Goal: Information Seeking & Learning: Find specific page/section

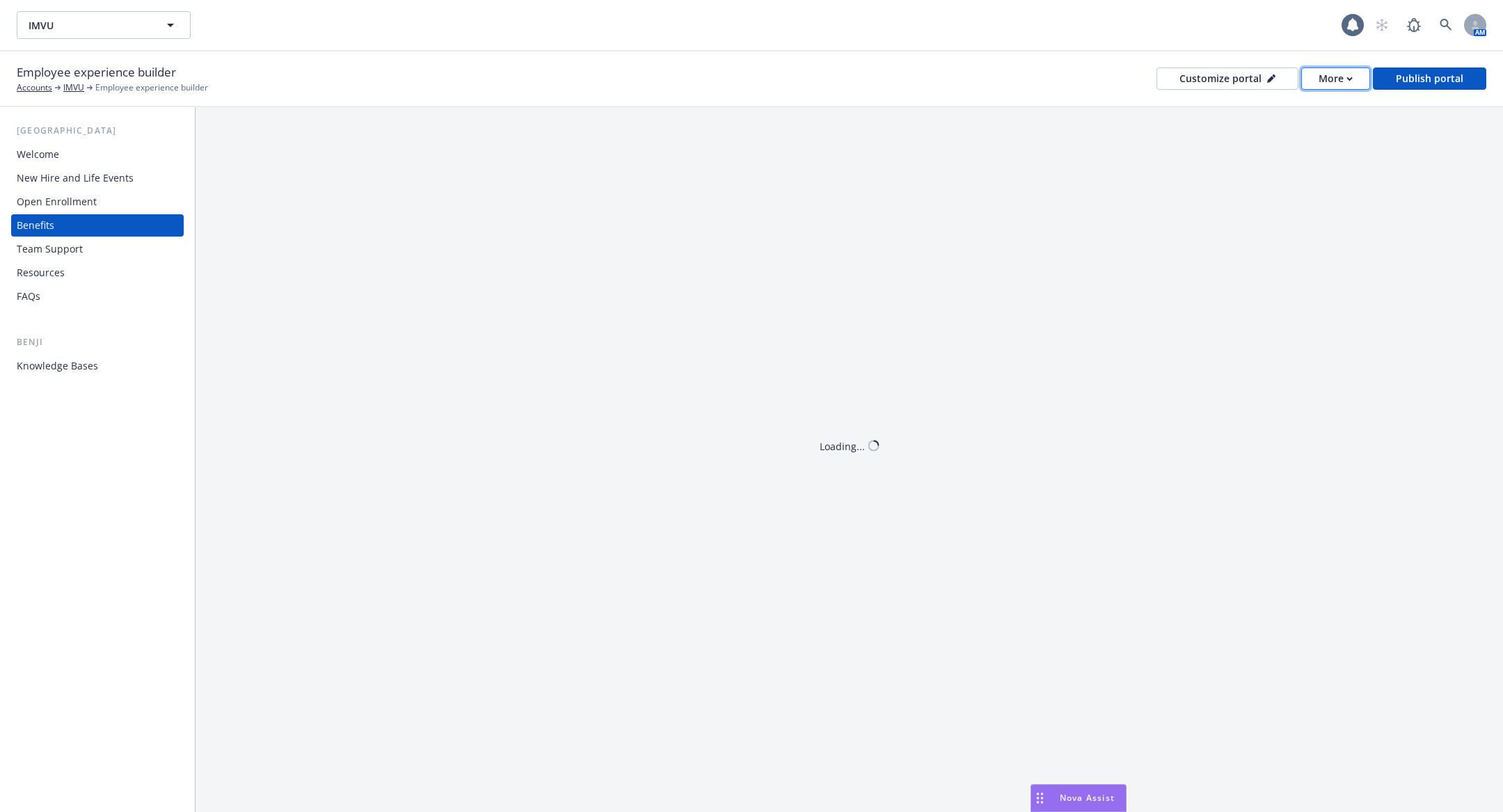
click at [1330, 79] on div "More" at bounding box center [1336, 78] width 34 height 21
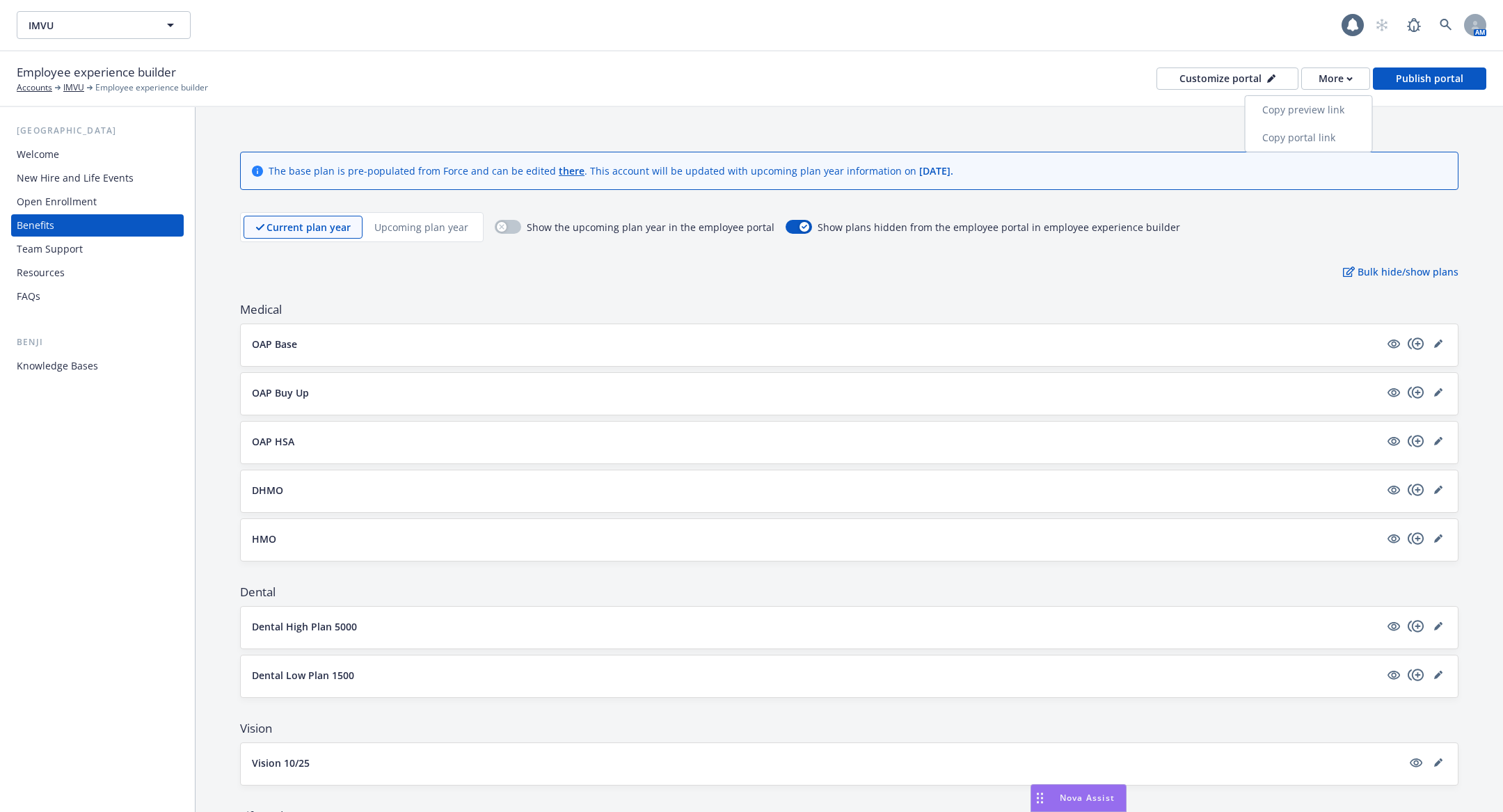
click at [1325, 135] on link "Copy portal link" at bounding box center [1309, 137] width 127 height 28
click at [316, 491] on button "DHMO" at bounding box center [816, 490] width 1128 height 14
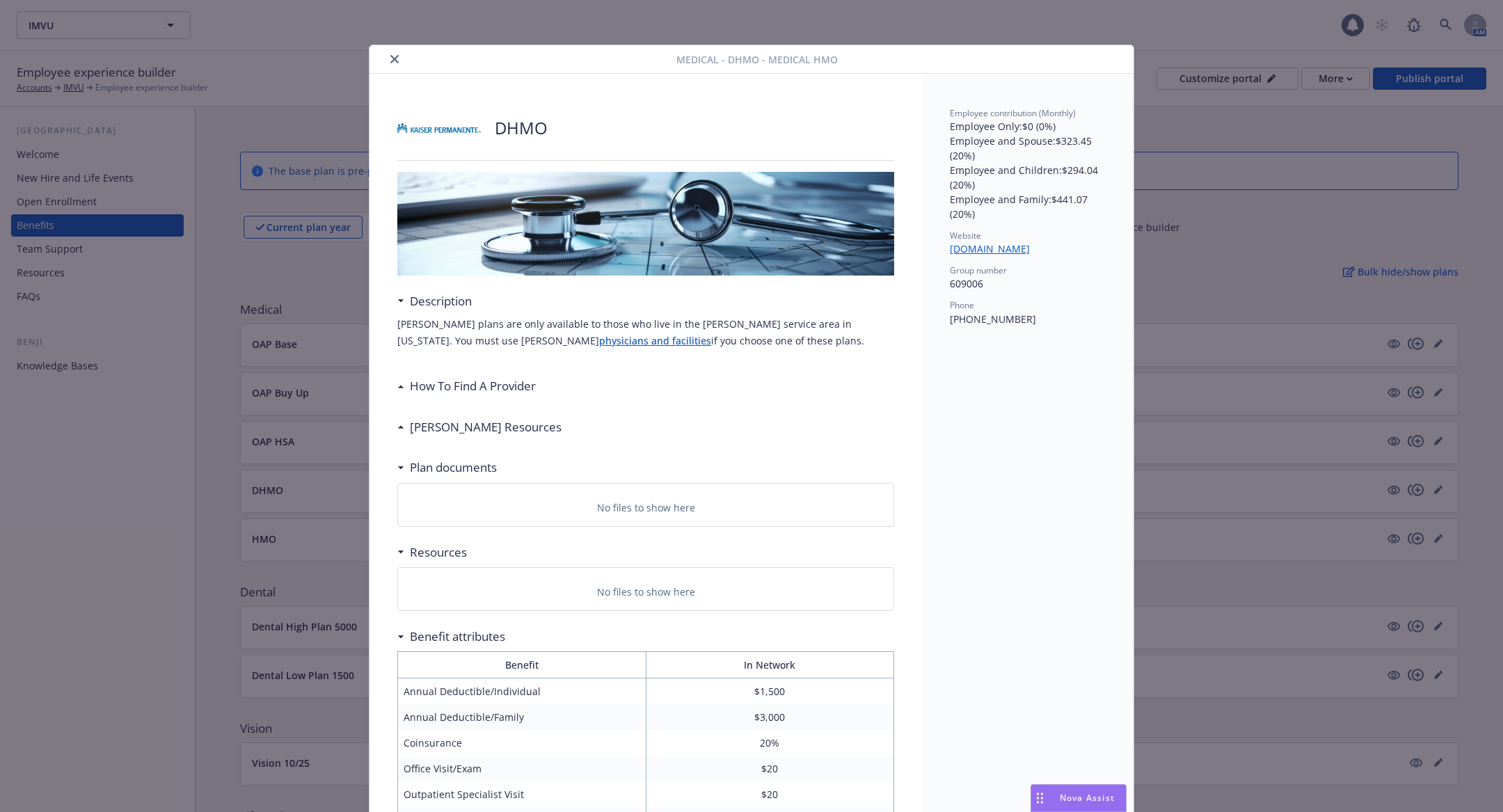
scroll to position [41, 0]
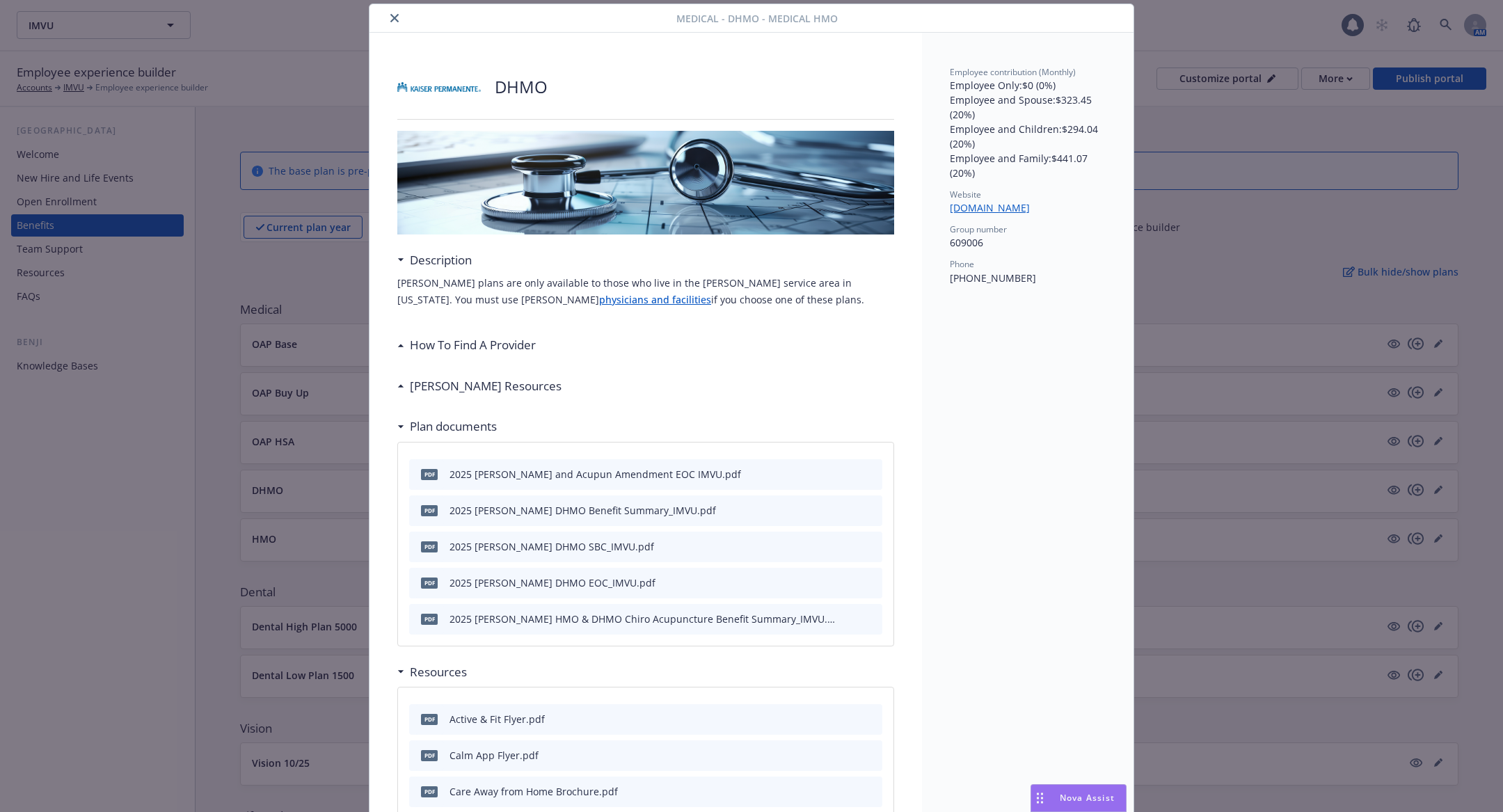
click at [397, 14] on icon "close" at bounding box center [395, 18] width 9 height 9
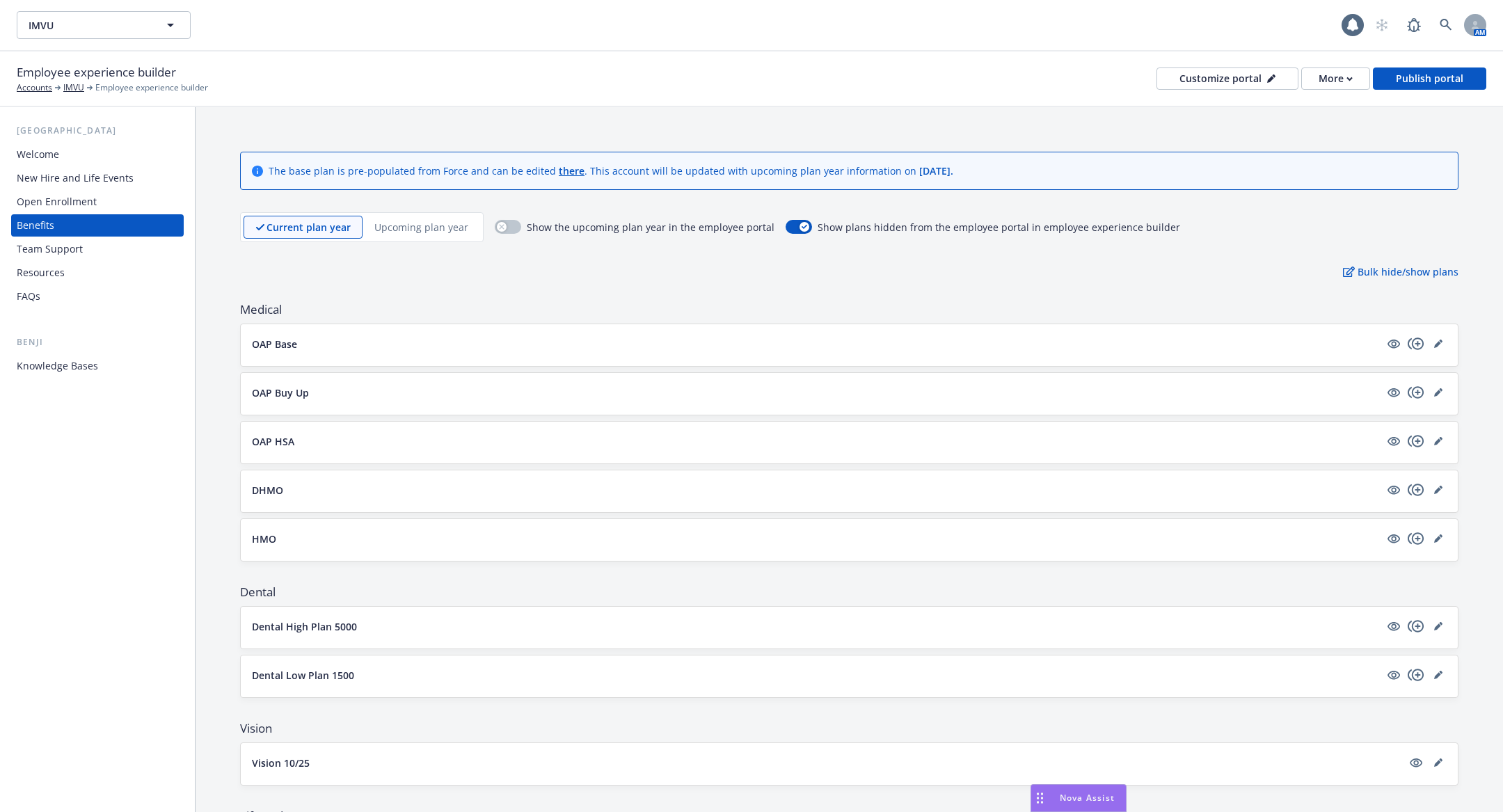
click at [123, 184] on div "New Hire and Life Events" at bounding box center [75, 178] width 117 height 22
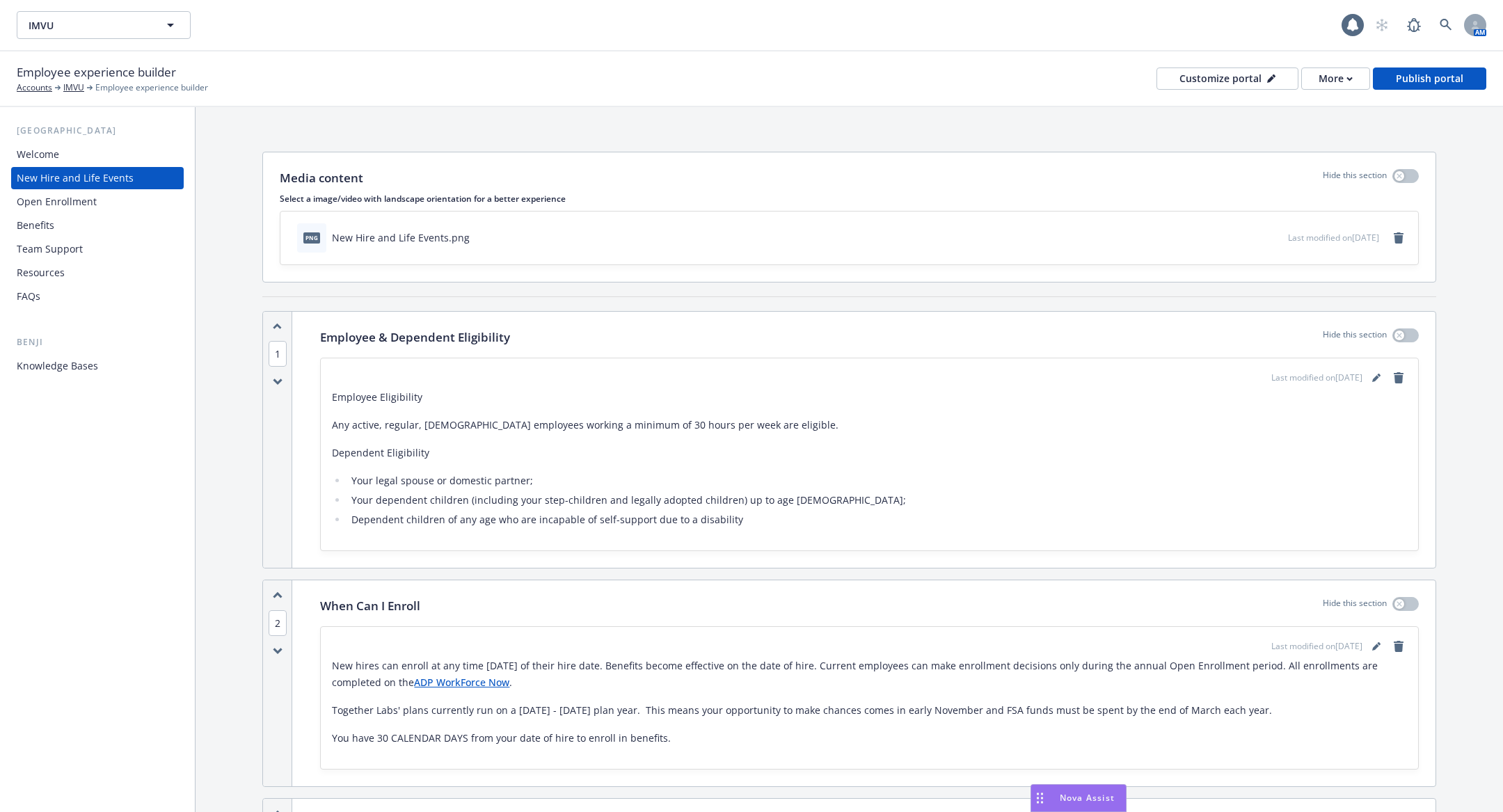
click at [57, 225] on div "Benefits" at bounding box center [97, 225] width 161 height 22
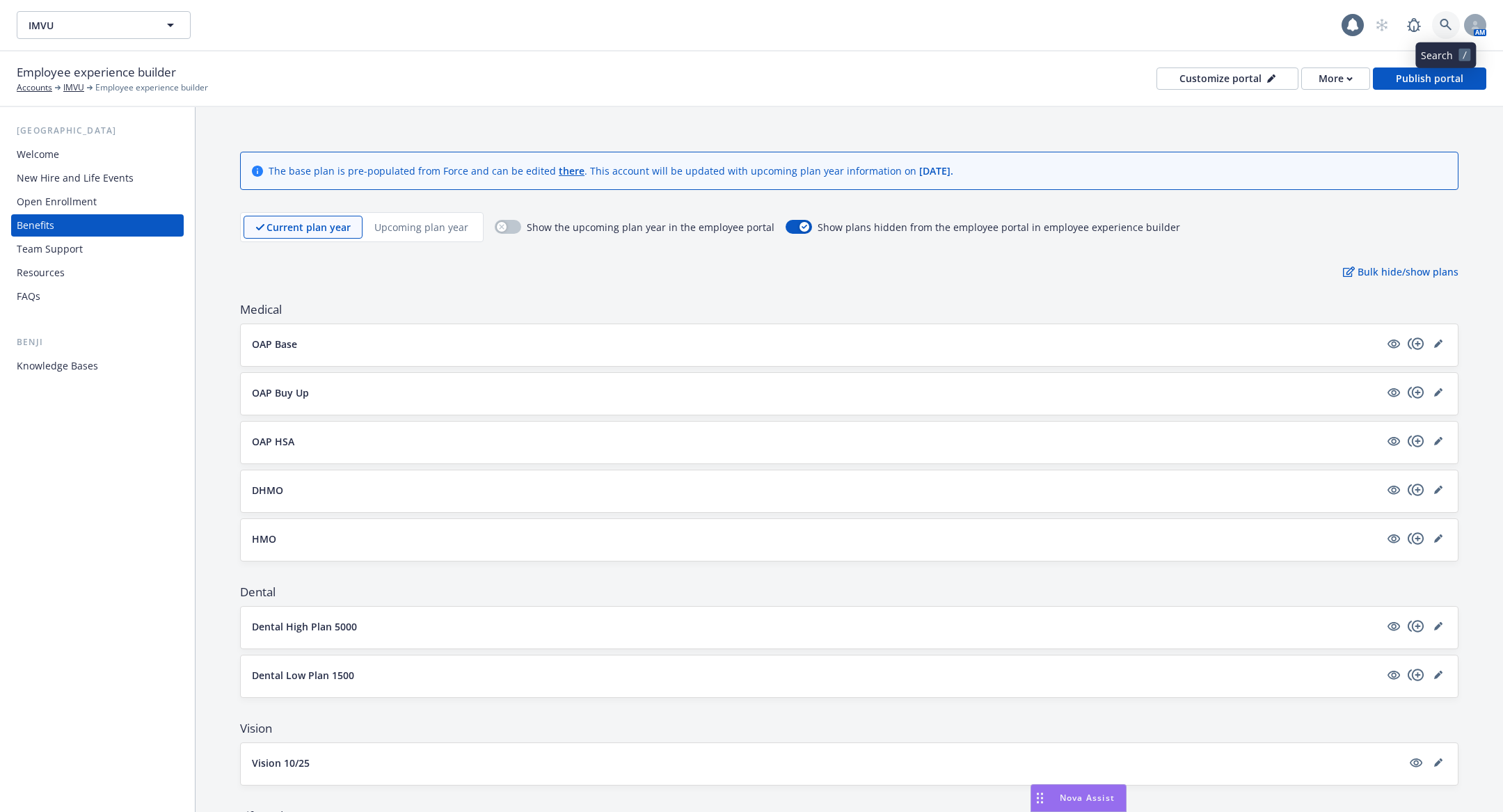
click at [1449, 19] on icon at bounding box center [1446, 24] width 12 height 12
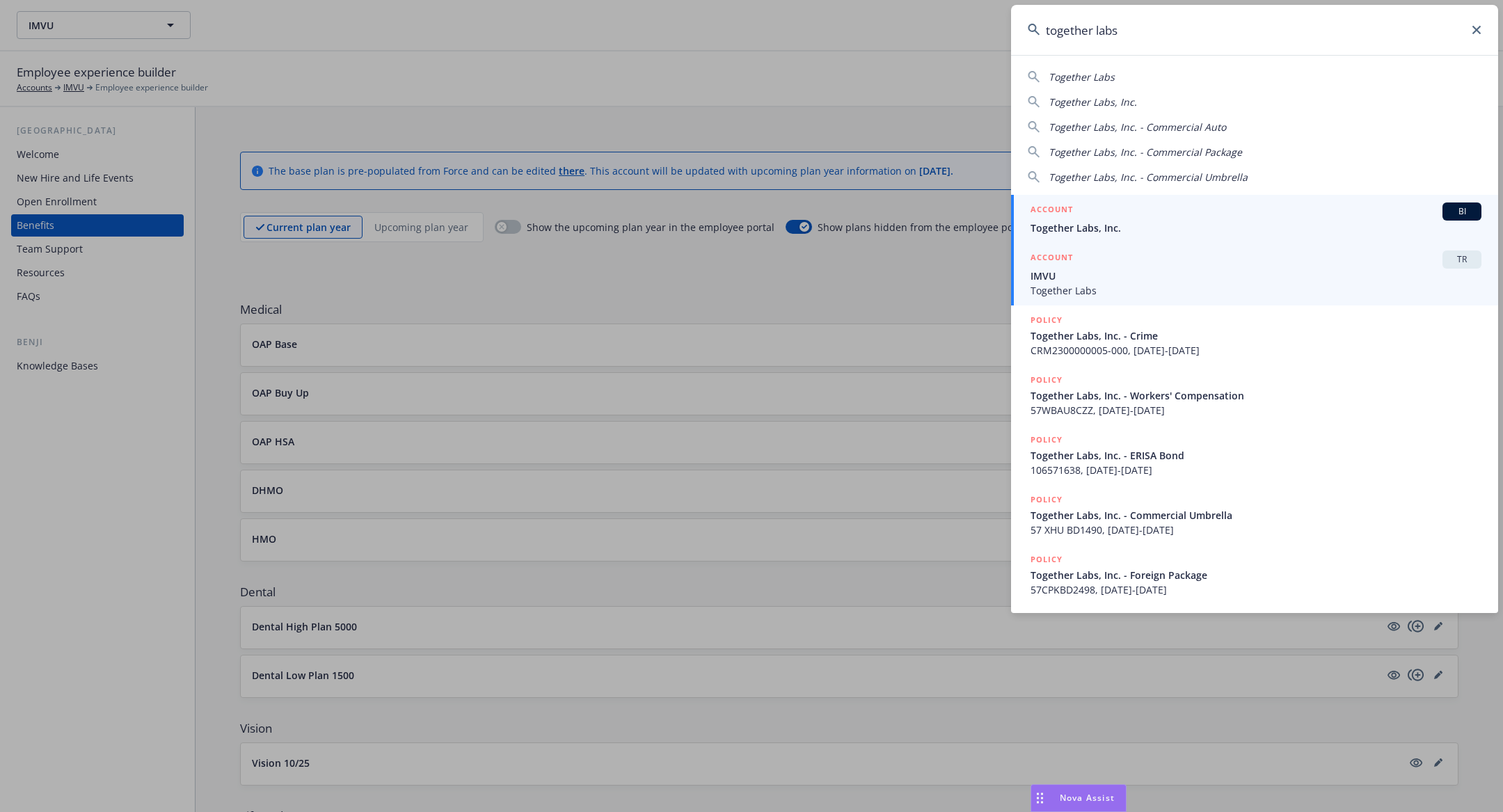
type input "together labs"
click at [1325, 269] on span "IMVU" at bounding box center [1256, 276] width 451 height 14
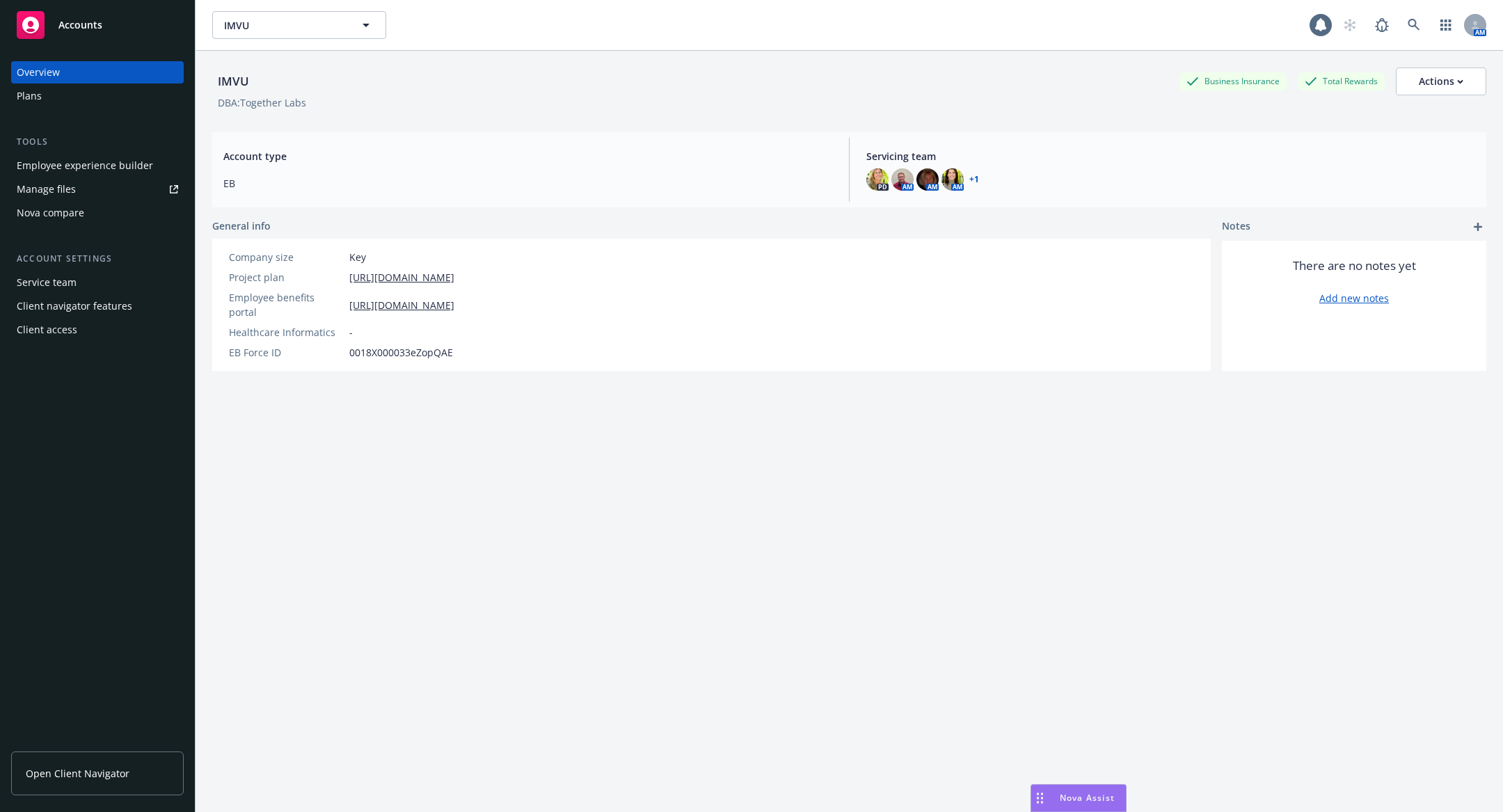
click at [79, 165] on div "Employee experience builder" at bounding box center [85, 165] width 136 height 22
